Goal: Information Seeking & Learning: Find specific fact

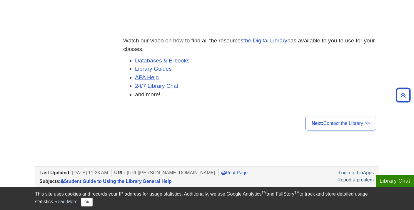
scroll to position [197, 0]
click at [170, 63] on link "Databases & E-books" at bounding box center [162, 61] width 55 height 6
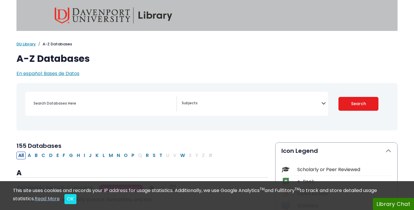
select select "Database Subject Filter"
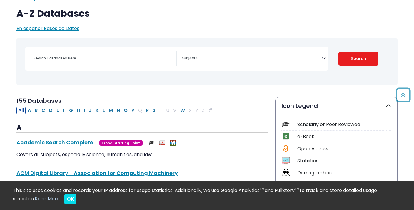
scroll to position [30, 0]
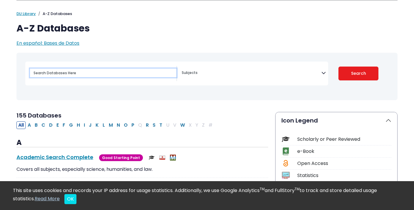
click at [107, 69] on input "Search database by title or keyword" at bounding box center [103, 72] width 146 height 9
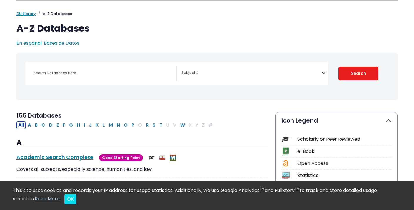
click at [194, 70] on span "Search filters" at bounding box center [252, 71] width 140 height 7
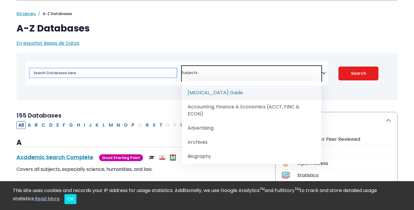
click at [121, 73] on input "Search database by title or keyword" at bounding box center [103, 72] width 146 height 9
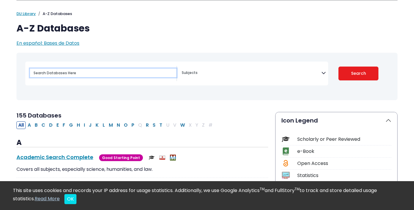
paste input "Developmental and Educational Psychology for Teachers : An Applied Approach Aut…"
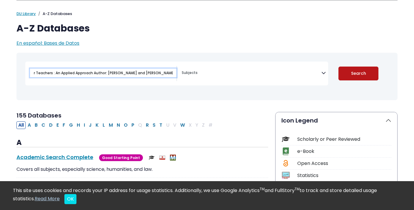
type input "Developmental and Educational Psychology for Teachers : An Applied Approach Aut…"
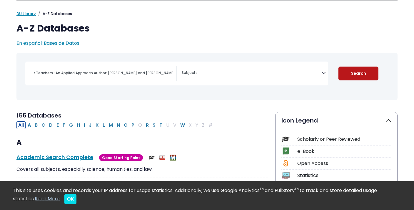
click at [354, 74] on button "Search" at bounding box center [358, 73] width 40 height 14
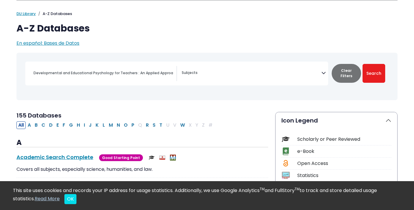
select select "Database Subject Filter"
